Goal: Transaction & Acquisition: Purchase product/service

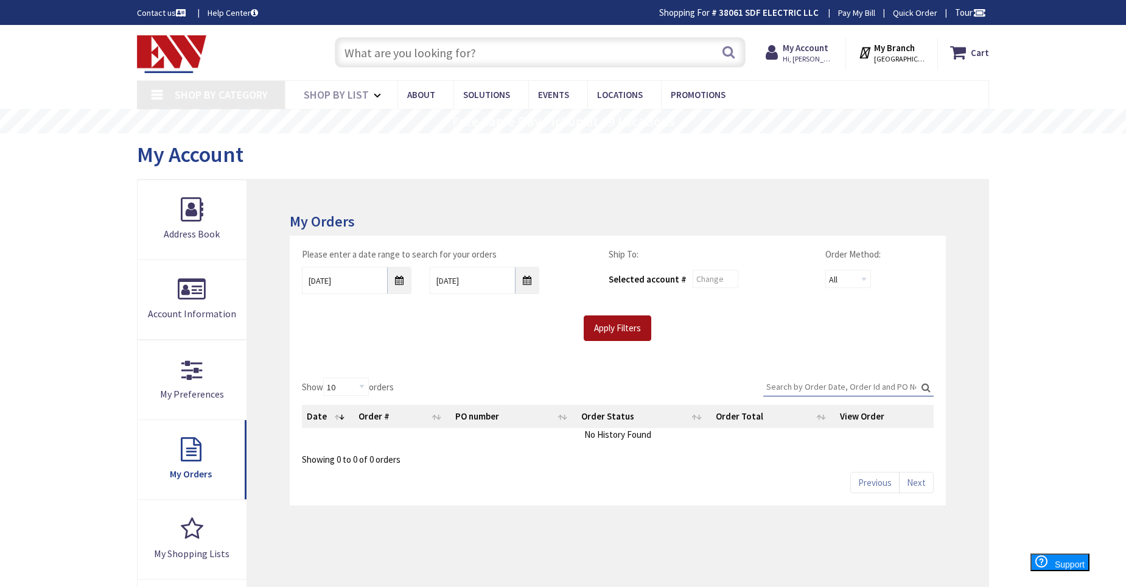
click at [615, 325] on input "Apply Filters" at bounding box center [618, 328] width 68 height 26
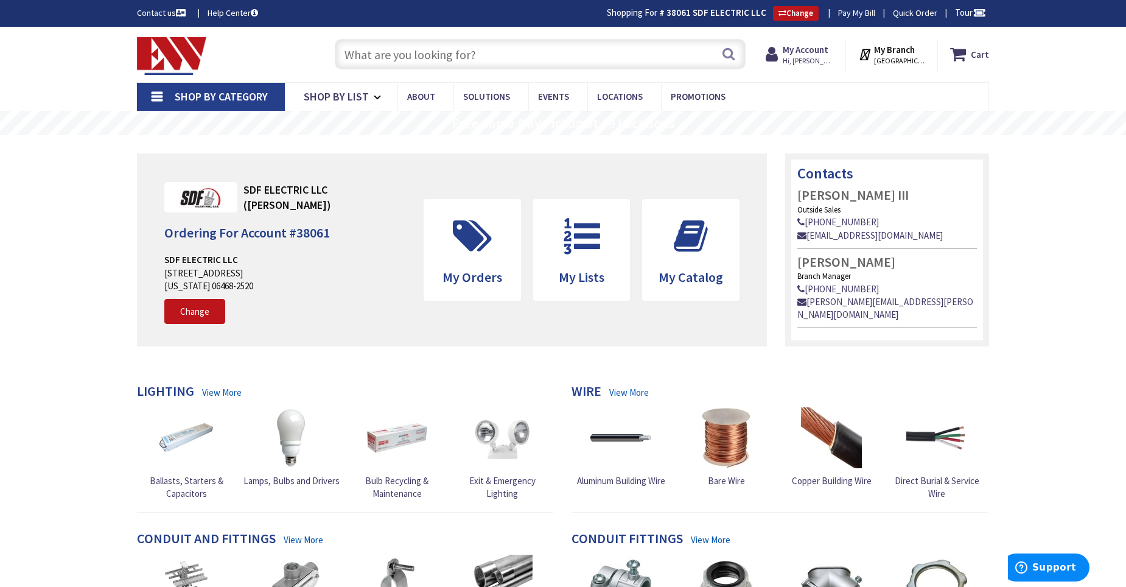
type input "[GEOGRAPHIC_DATA][PERSON_NAME], [GEOGRAPHIC_DATA]"
click at [455, 61] on input "text" at bounding box center [540, 54] width 411 height 30
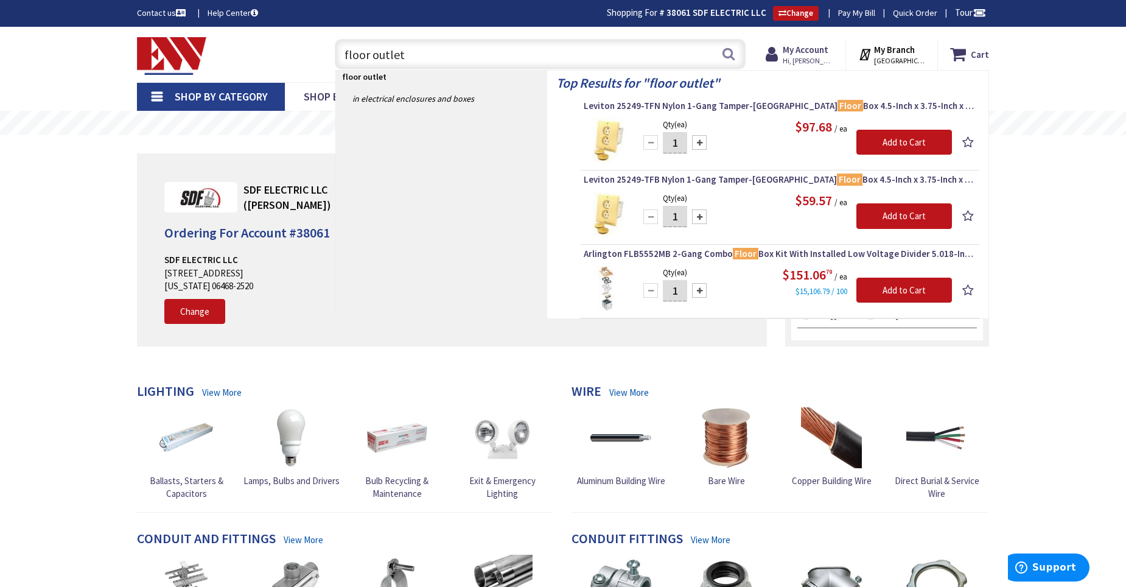
click at [561, 55] on input "floor outlet" at bounding box center [540, 54] width 411 height 30
type input "f"
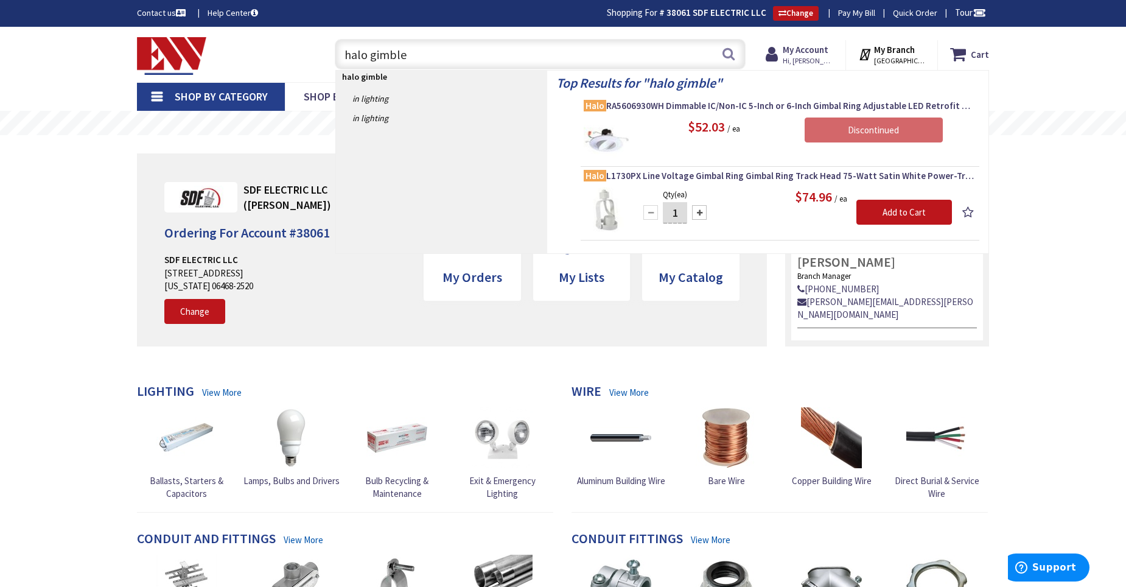
type input "halo gimble"
